Goal: Information Seeking & Learning: Check status

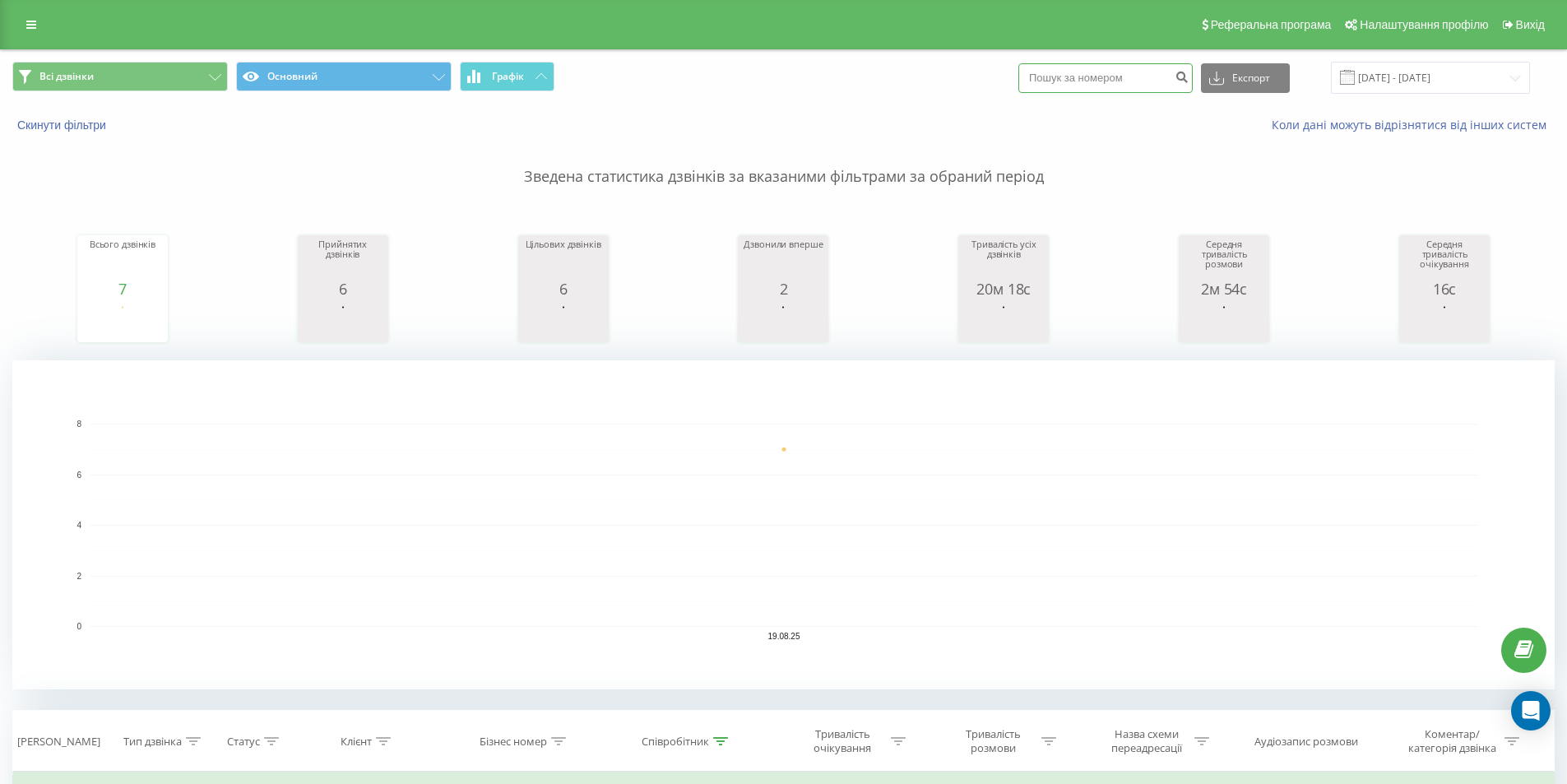
paste input "380503386379"
click at [1057, 78] on input "380503386379" at bounding box center [1105, 78] width 174 height 29
type input "0503386379"
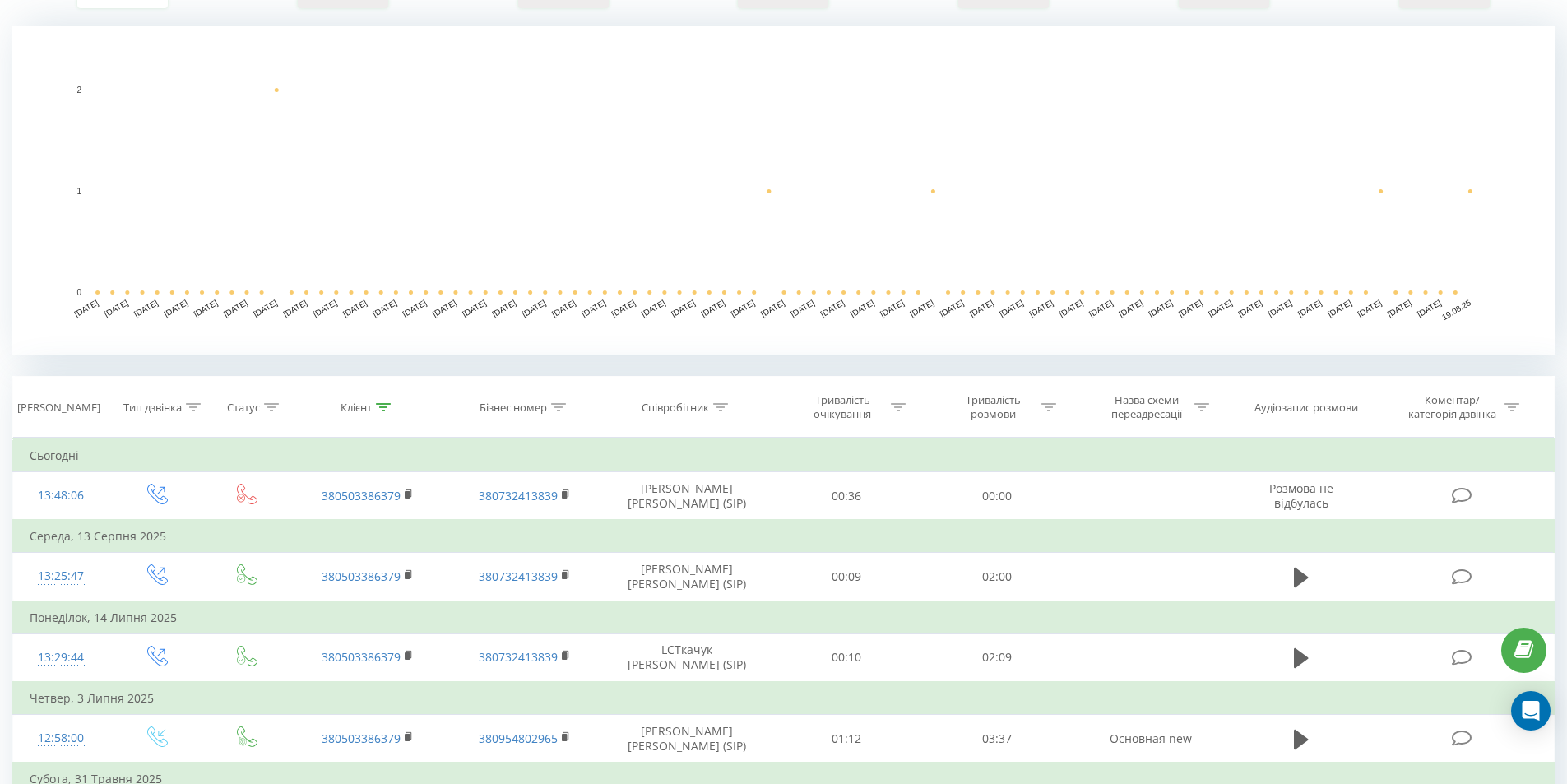
scroll to position [503, 0]
